Goal: Complete application form

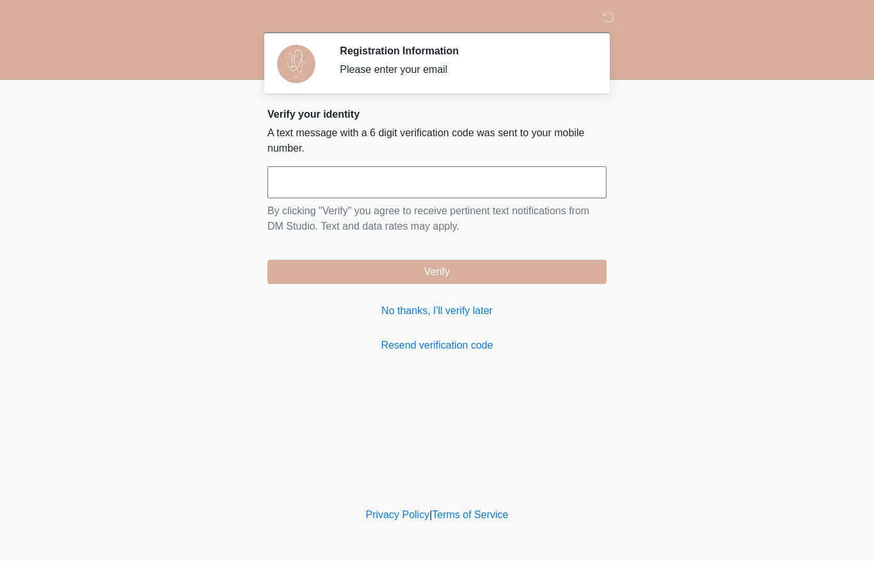
click at [484, 171] on input "text" at bounding box center [437, 182] width 339 height 32
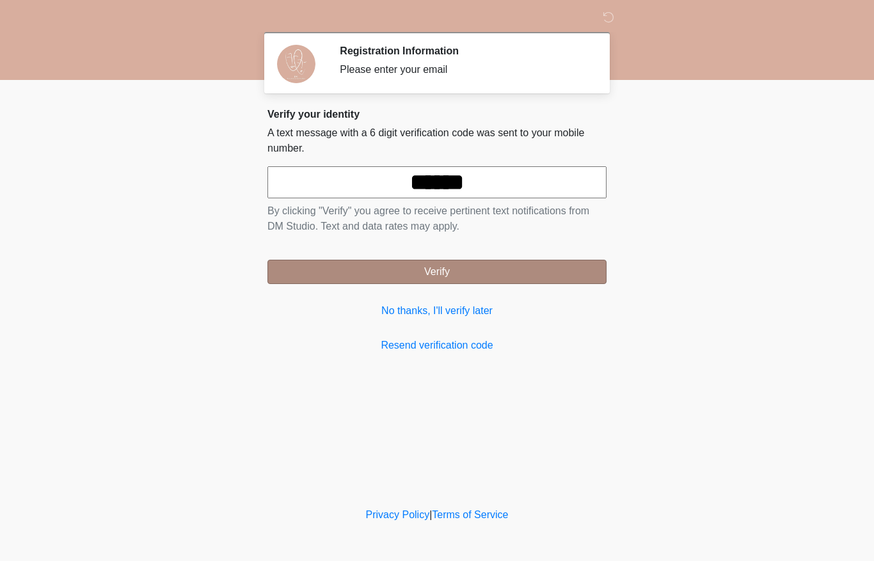
type input "******"
click at [513, 275] on button "Verify" at bounding box center [437, 272] width 339 height 24
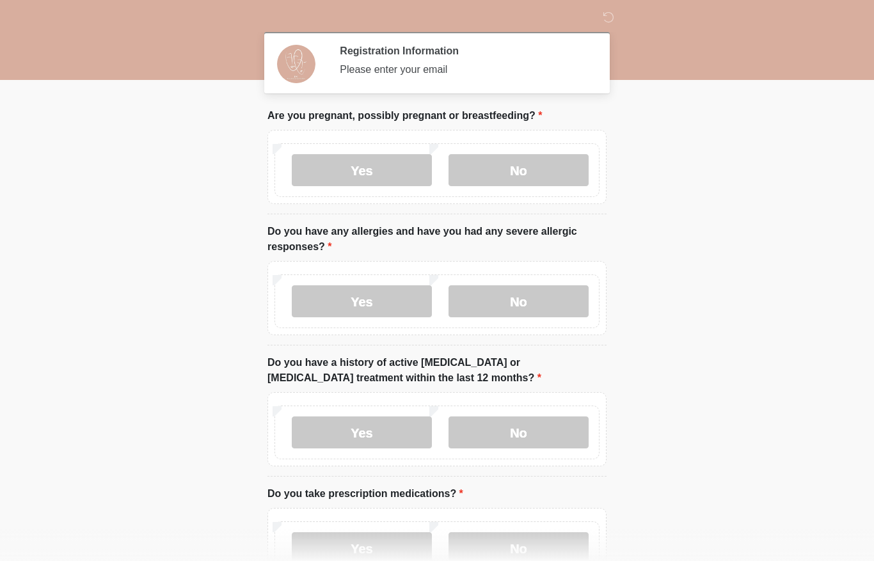
click at [432, 424] on label "Yes" at bounding box center [362, 433] width 140 height 32
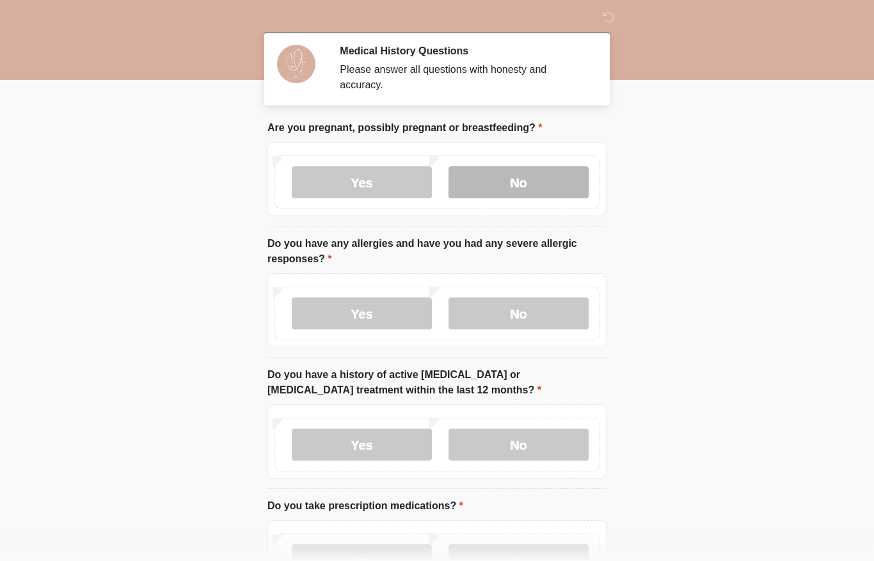
click at [529, 187] on label "No" at bounding box center [519, 182] width 140 height 32
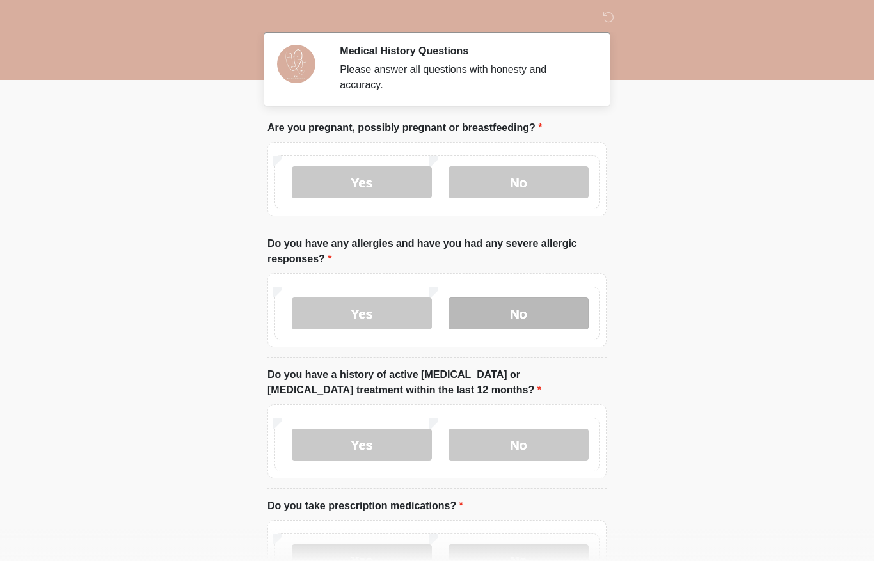
click at [525, 314] on label "No" at bounding box center [519, 314] width 140 height 32
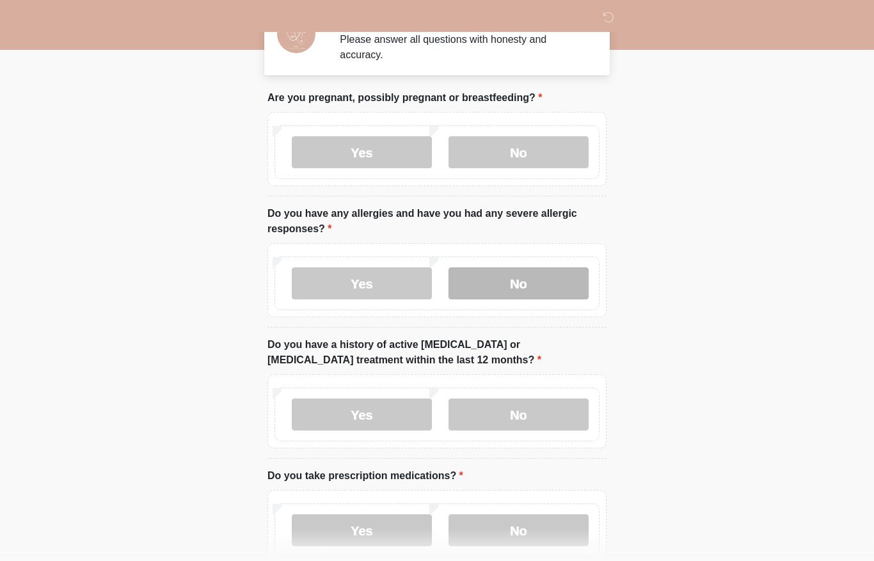
scroll to position [30, 0]
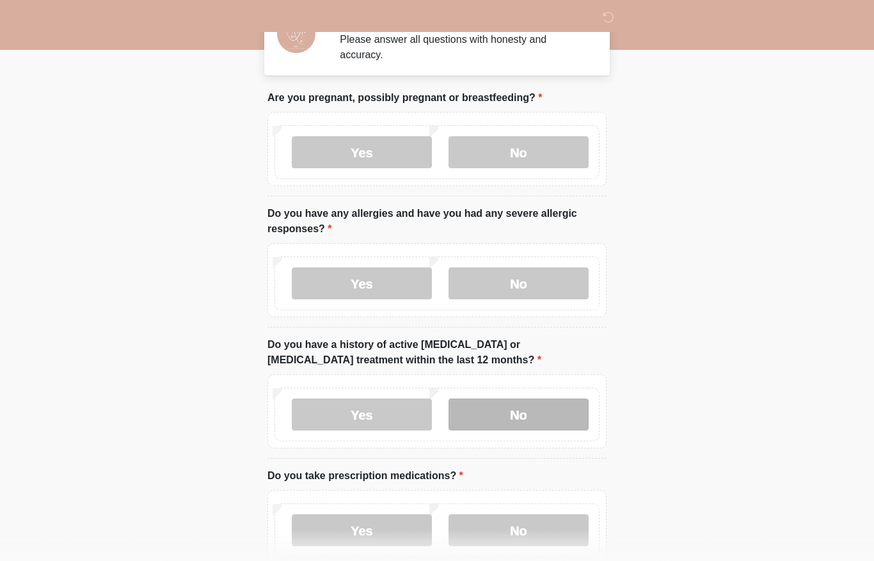
click at [529, 415] on label "No" at bounding box center [519, 415] width 140 height 32
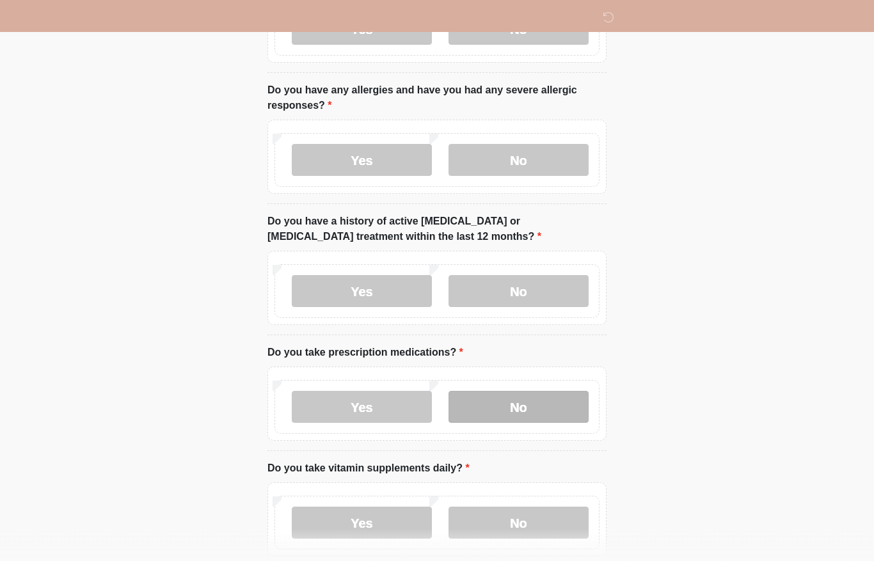
click at [548, 409] on label "No" at bounding box center [519, 408] width 140 height 32
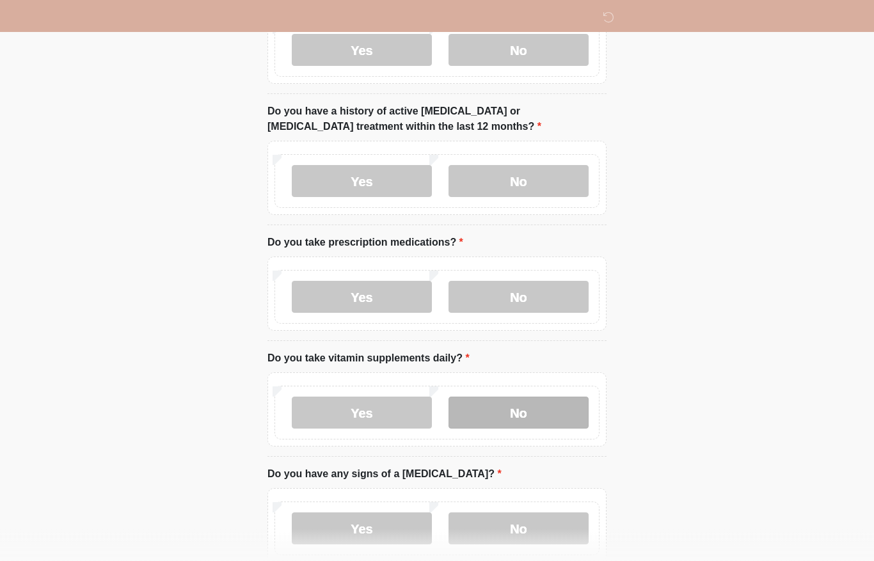
click at [561, 416] on label "No" at bounding box center [519, 413] width 140 height 32
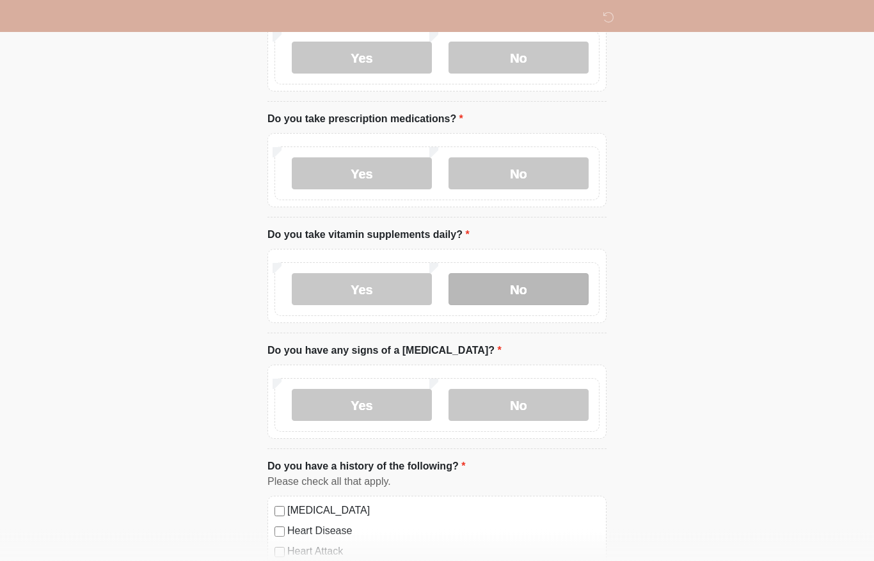
scroll to position [387, 0]
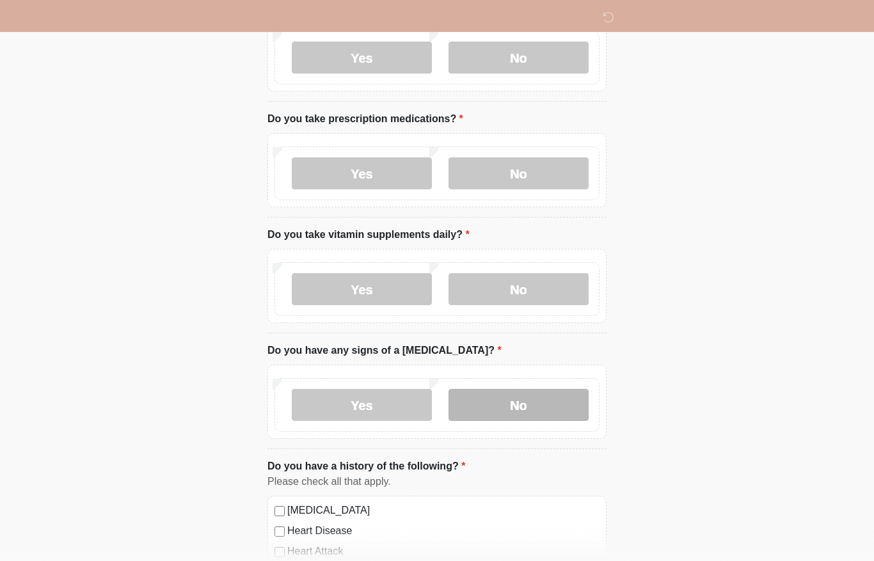
click at [547, 400] on label "No" at bounding box center [519, 405] width 140 height 32
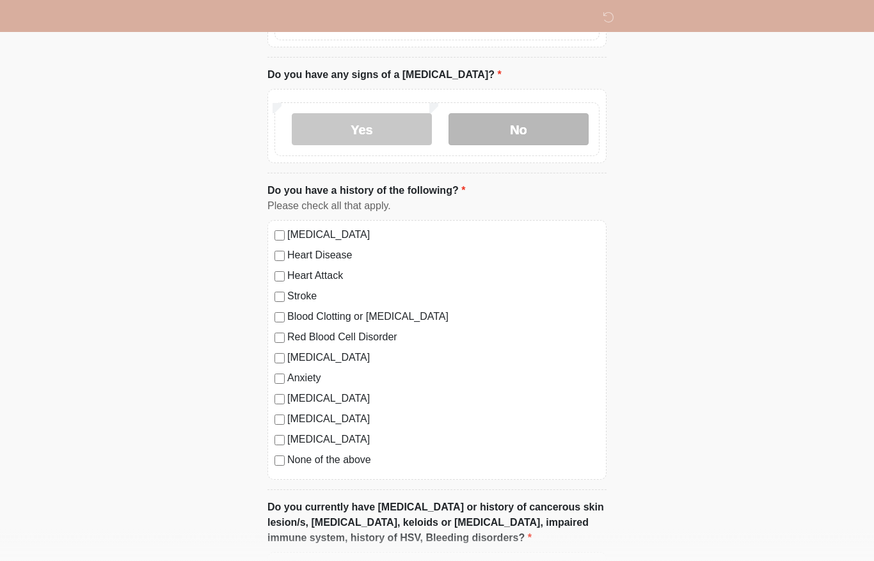
scroll to position [664, 0]
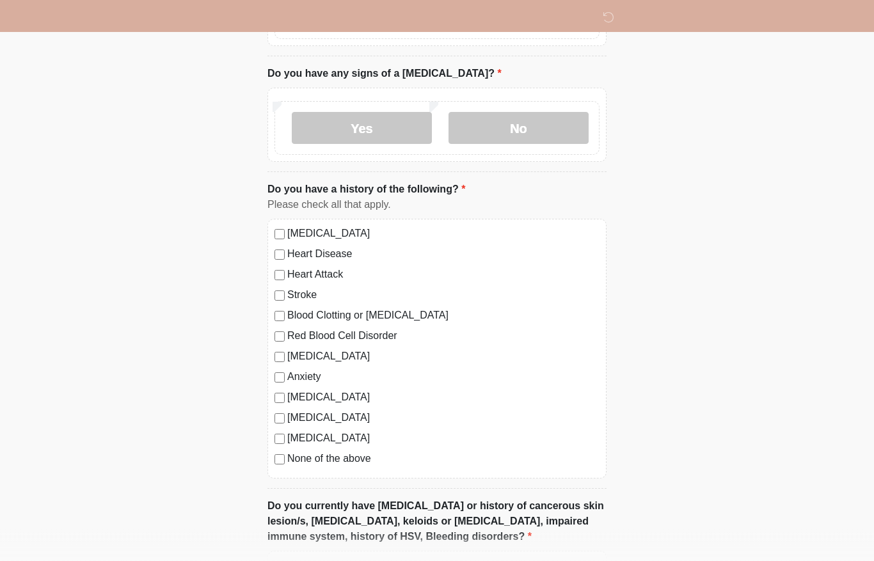
click at [348, 452] on label "None of the above" at bounding box center [443, 459] width 312 height 15
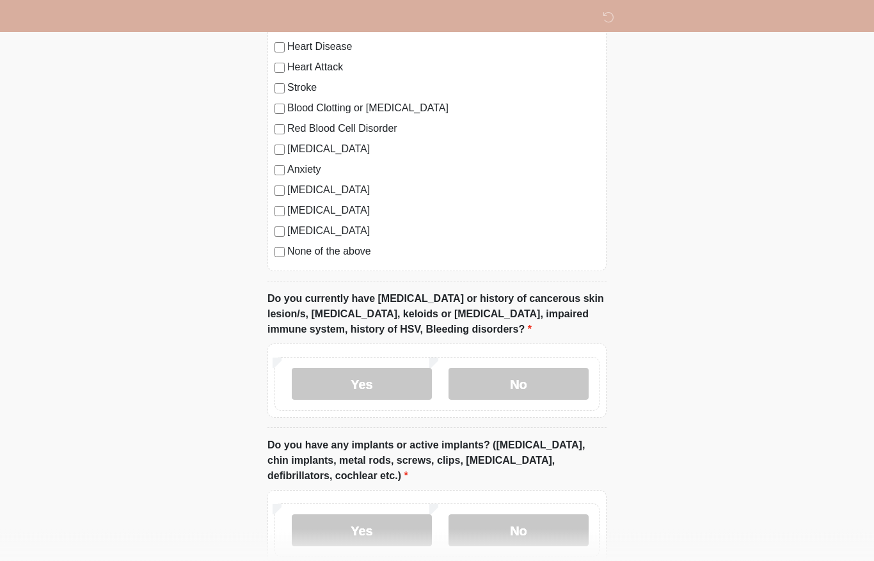
scroll to position [875, 0]
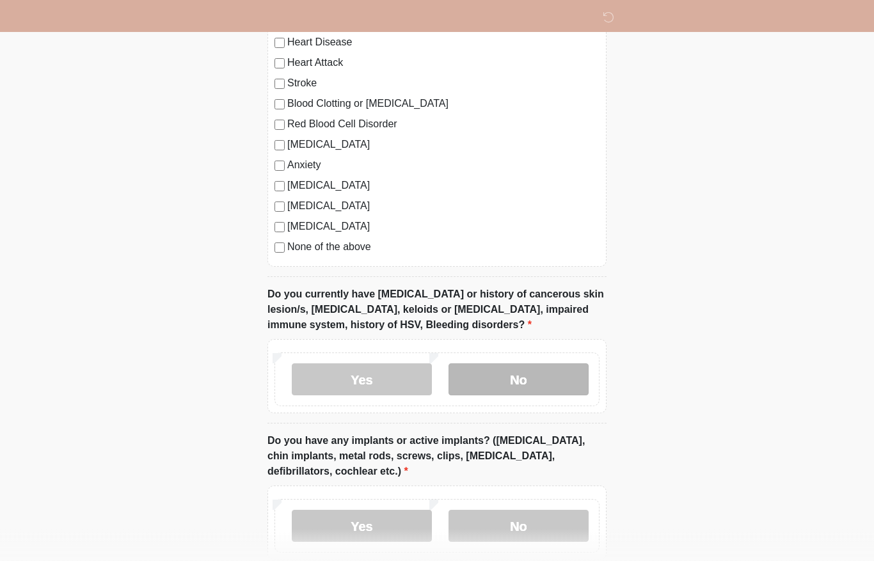
click at [557, 376] on label "No" at bounding box center [519, 380] width 140 height 32
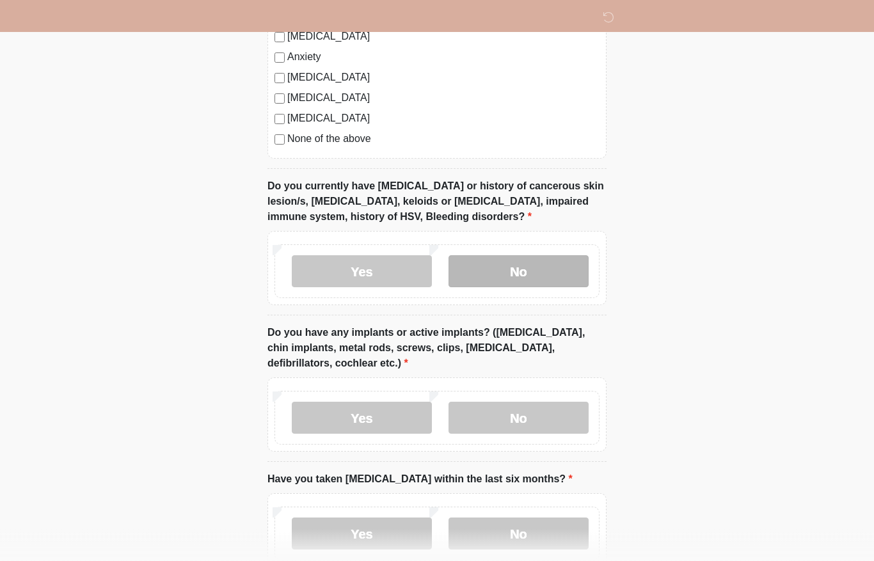
scroll to position [984, 0]
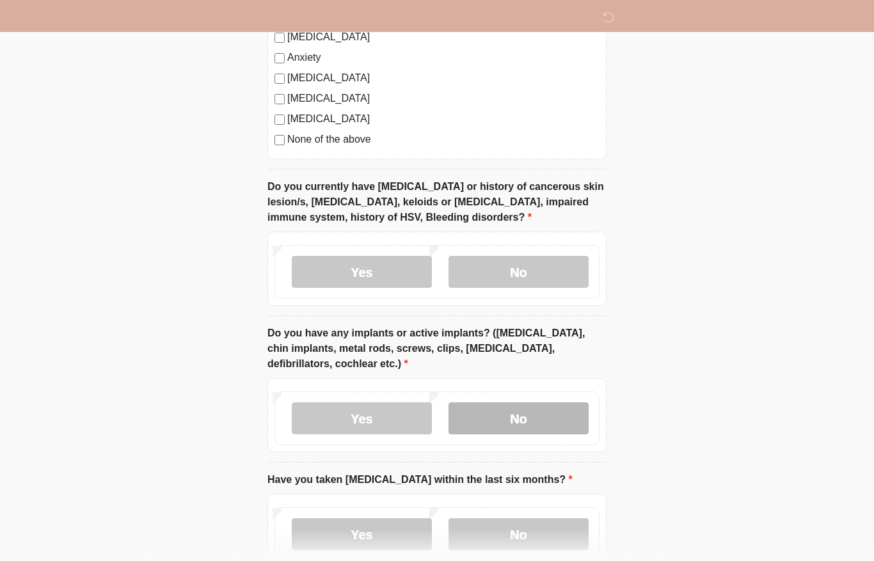
click at [554, 411] on label "No" at bounding box center [519, 419] width 140 height 32
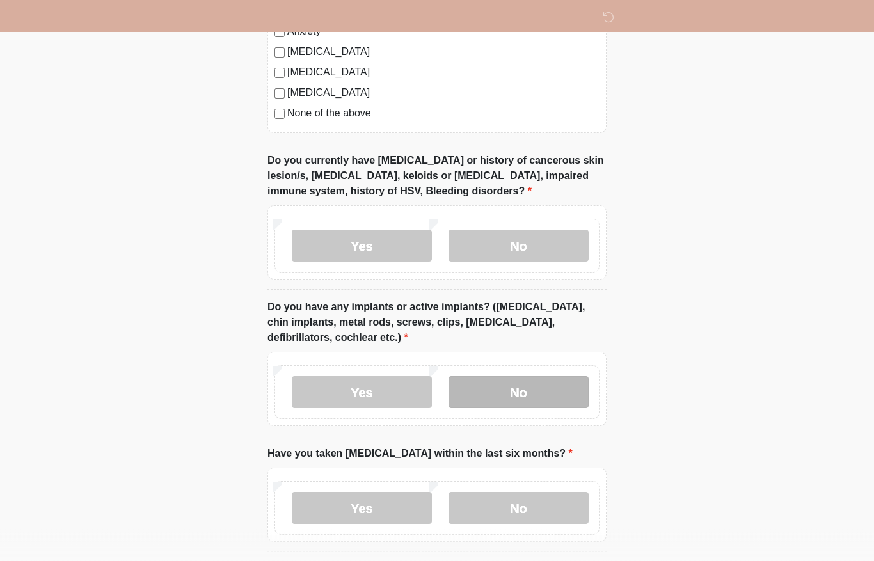
scroll to position [1035, 0]
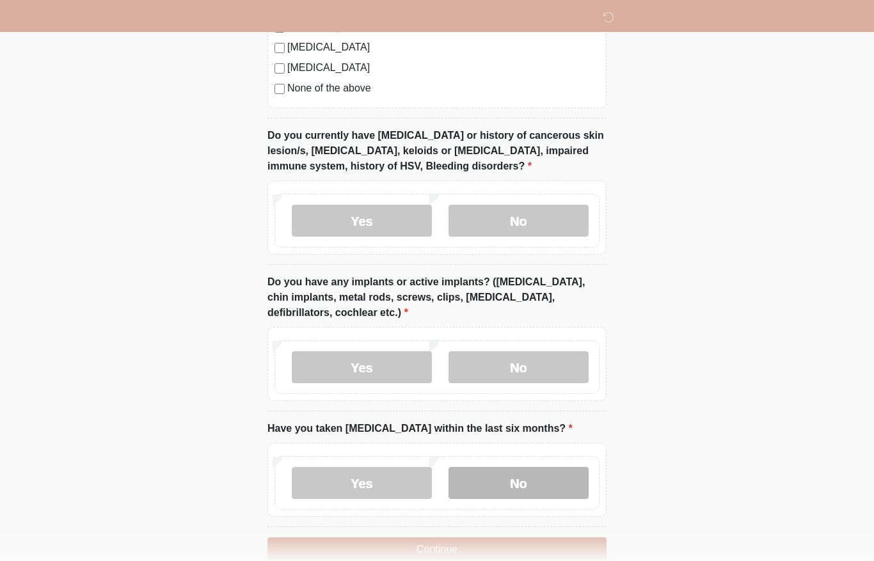
click at [557, 467] on label "No" at bounding box center [519, 483] width 140 height 32
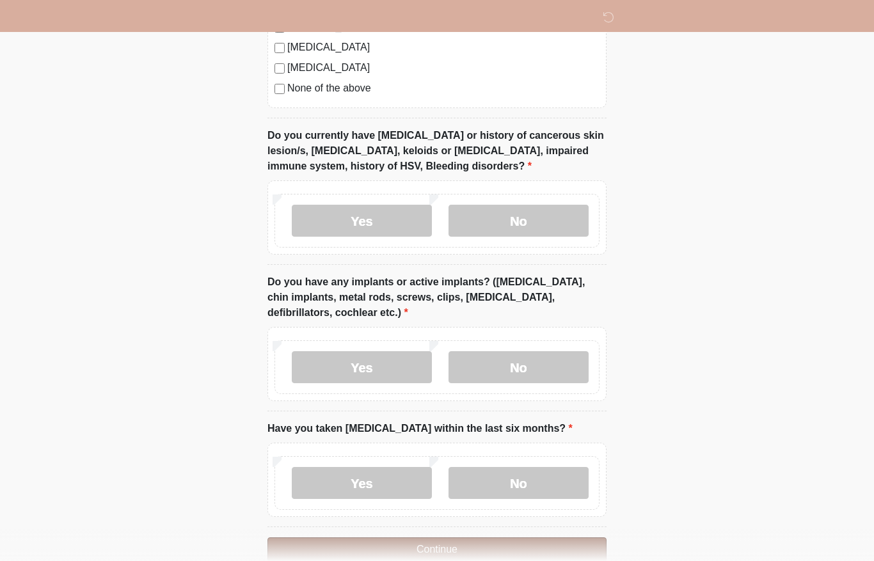
click at [534, 543] on button "Continue" at bounding box center [437, 550] width 339 height 24
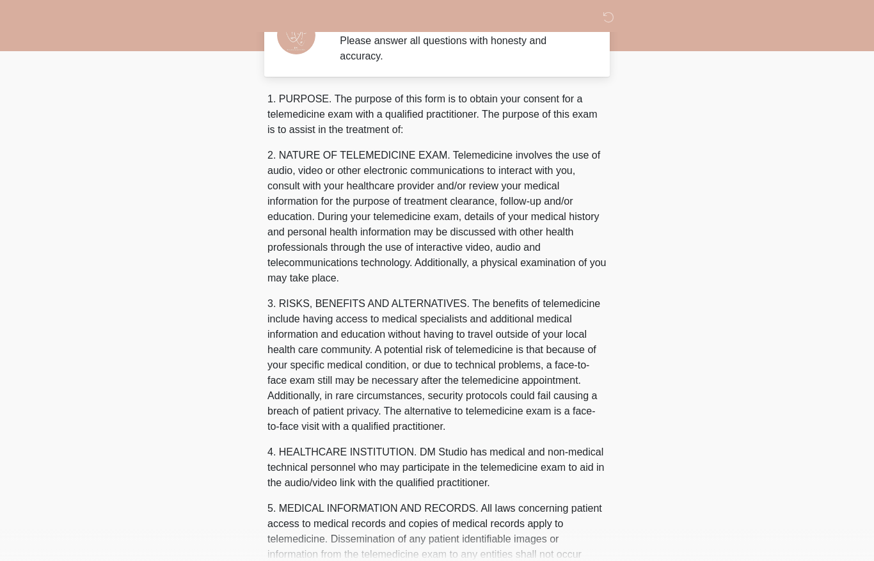
scroll to position [0, 0]
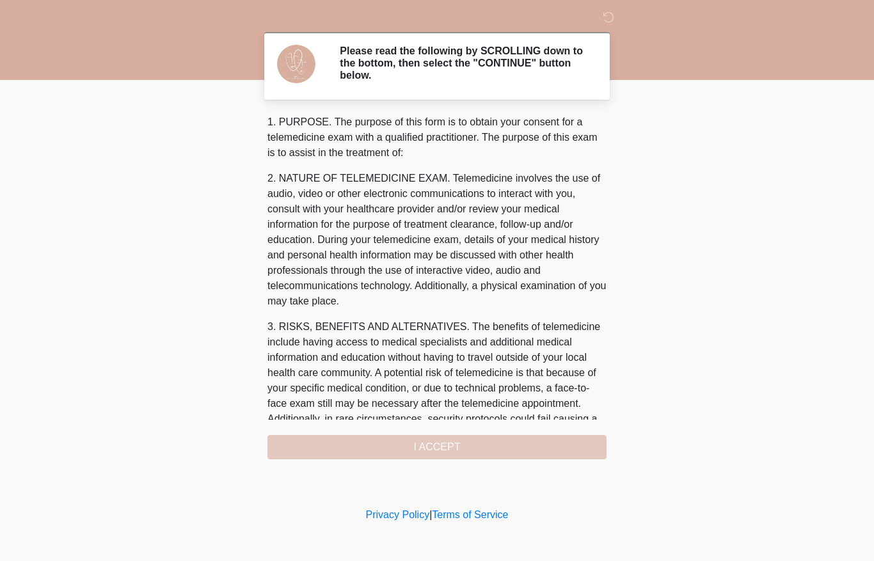
click at [515, 443] on div "1. PURPOSE. The purpose of this form is to obtain your consent for a telemedici…" at bounding box center [437, 287] width 339 height 345
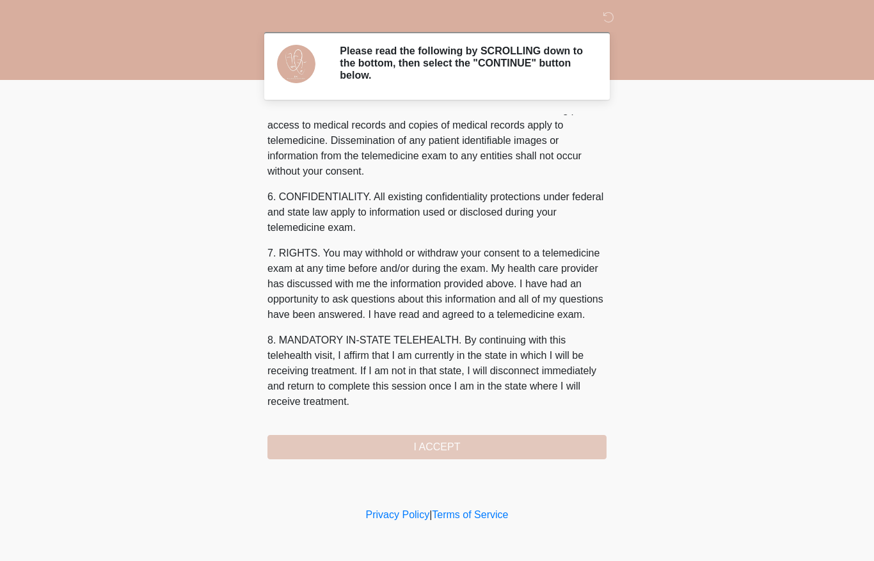
click at [509, 444] on div "1. PURPOSE. The purpose of this form is to obtain your consent for a telemedici…" at bounding box center [437, 287] width 339 height 345
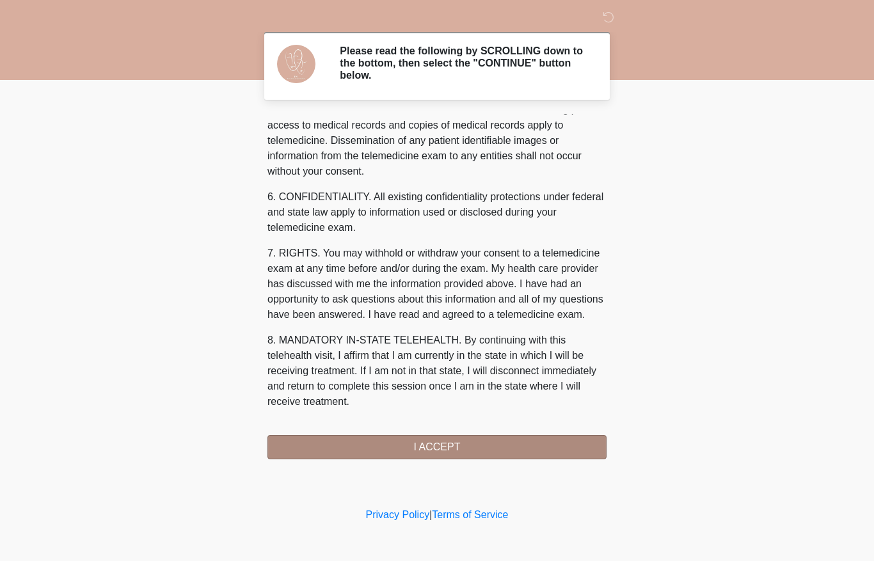
click at [516, 445] on button "I ACCEPT" at bounding box center [437, 447] width 339 height 24
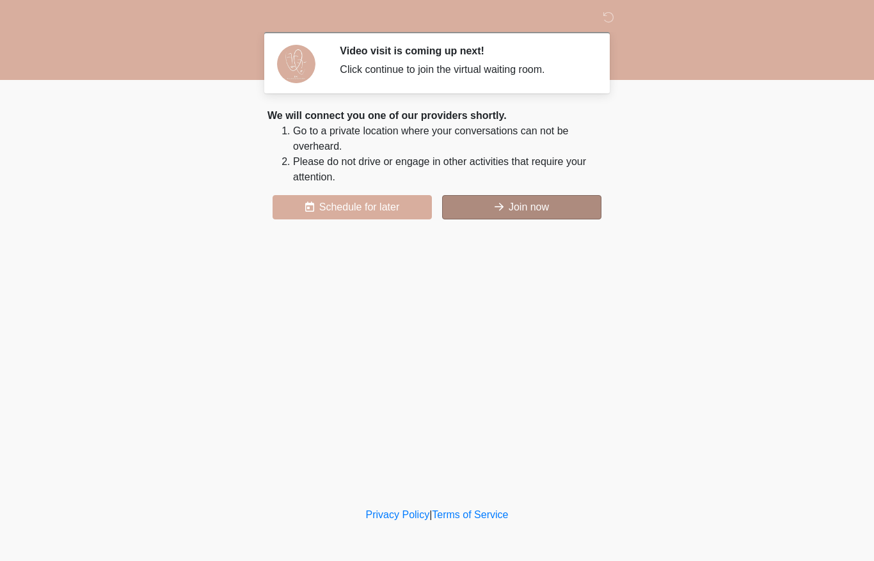
click at [538, 209] on button "Join now" at bounding box center [521, 207] width 159 height 24
